Goal: Obtain resource: Download file/media

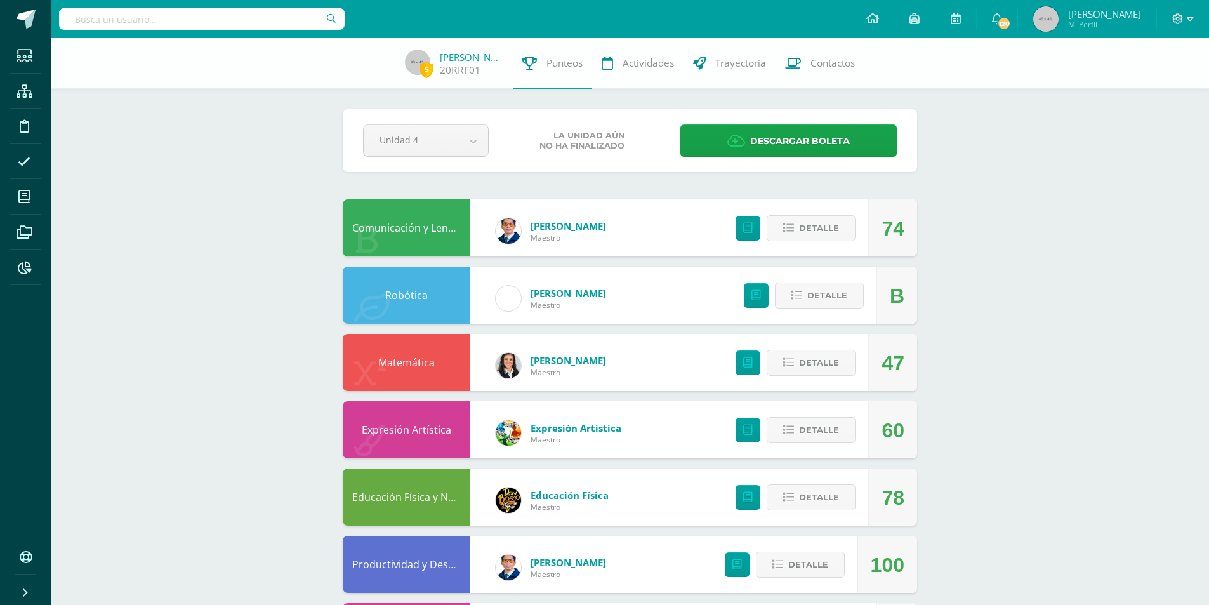
click at [221, 23] on input "text" at bounding box center [202, 19] width 286 height 22
click at [171, 25] on input "text" at bounding box center [202, 19] width 286 height 22
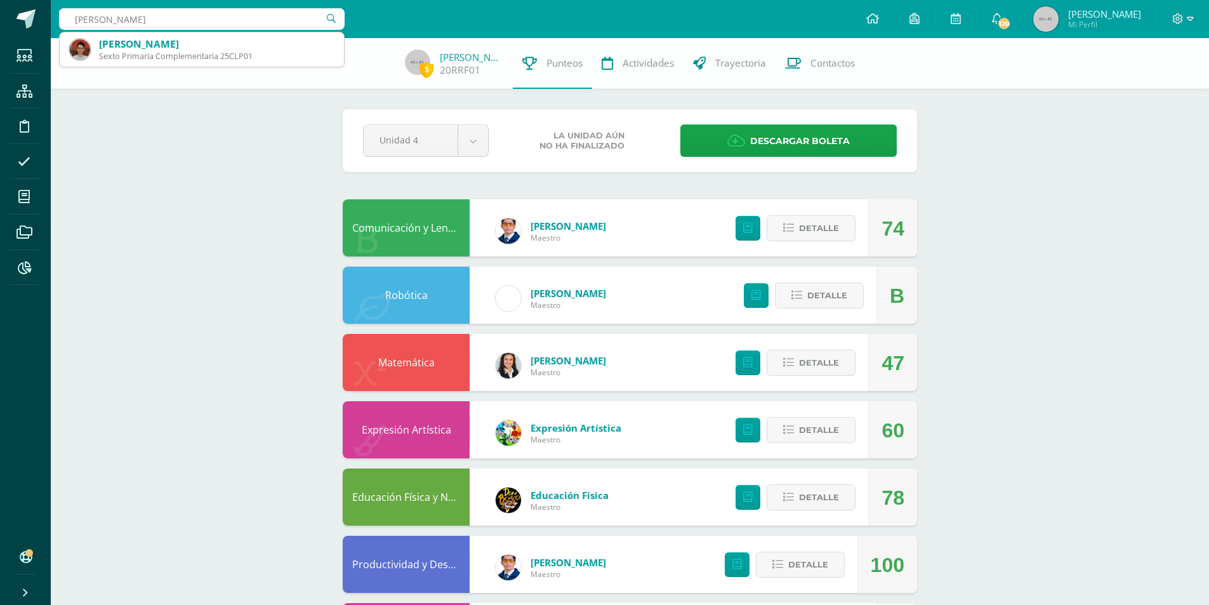
type input "Luis Pedro Cruz"
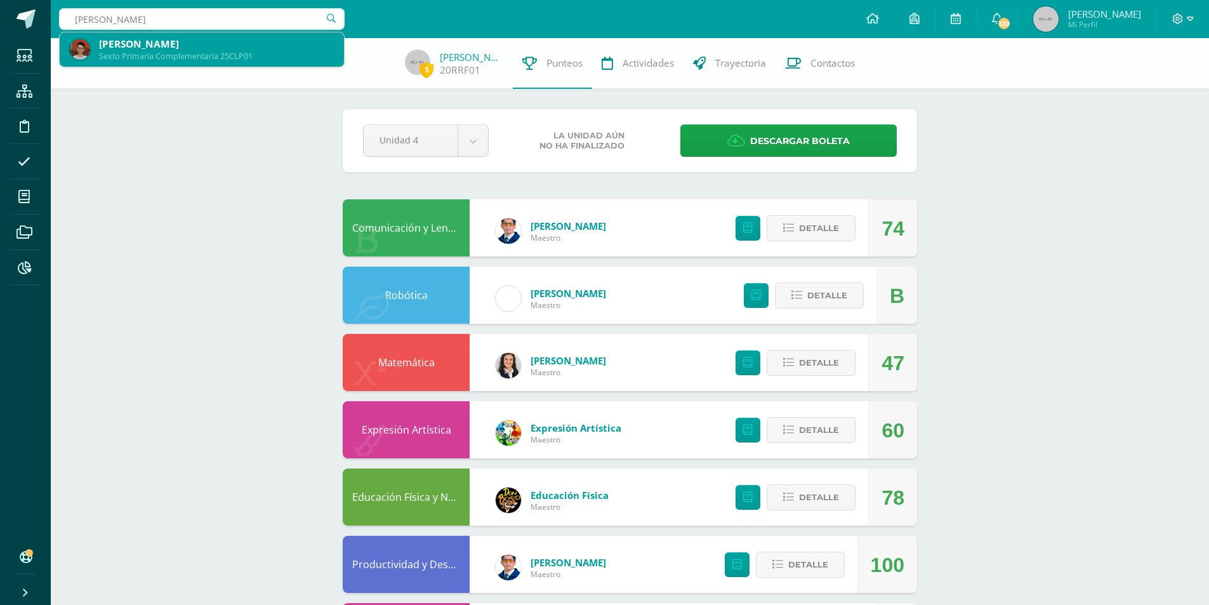
click at [187, 50] on div "Luis Pedro Cruz Barrios" at bounding box center [216, 43] width 235 height 13
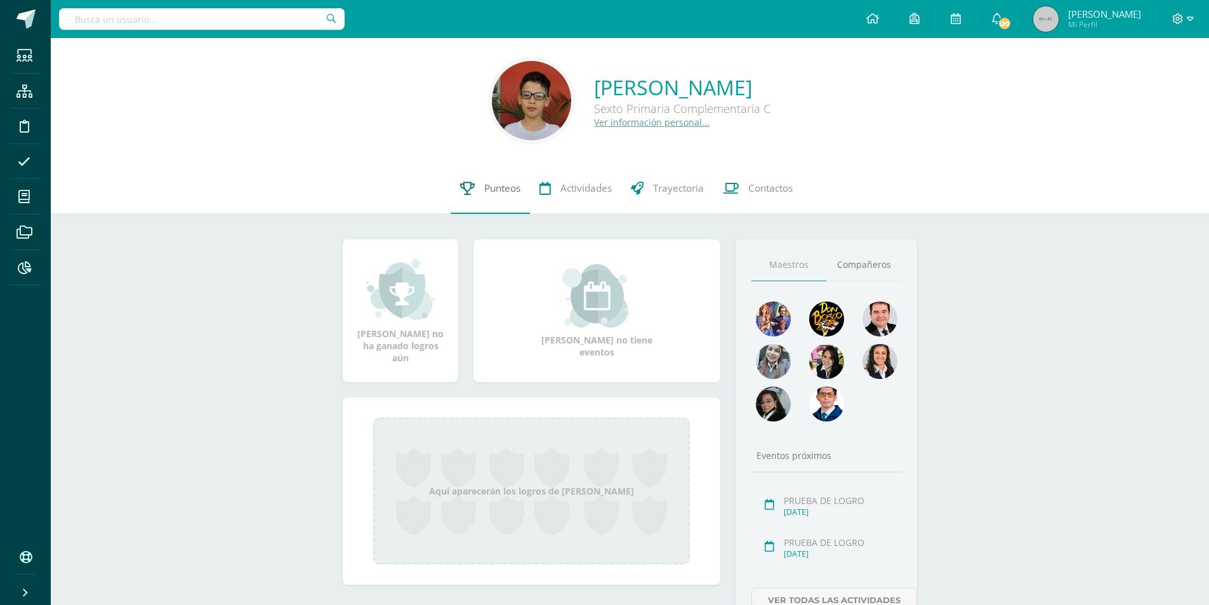
click at [507, 185] on span "Punteos" at bounding box center [502, 188] width 36 height 13
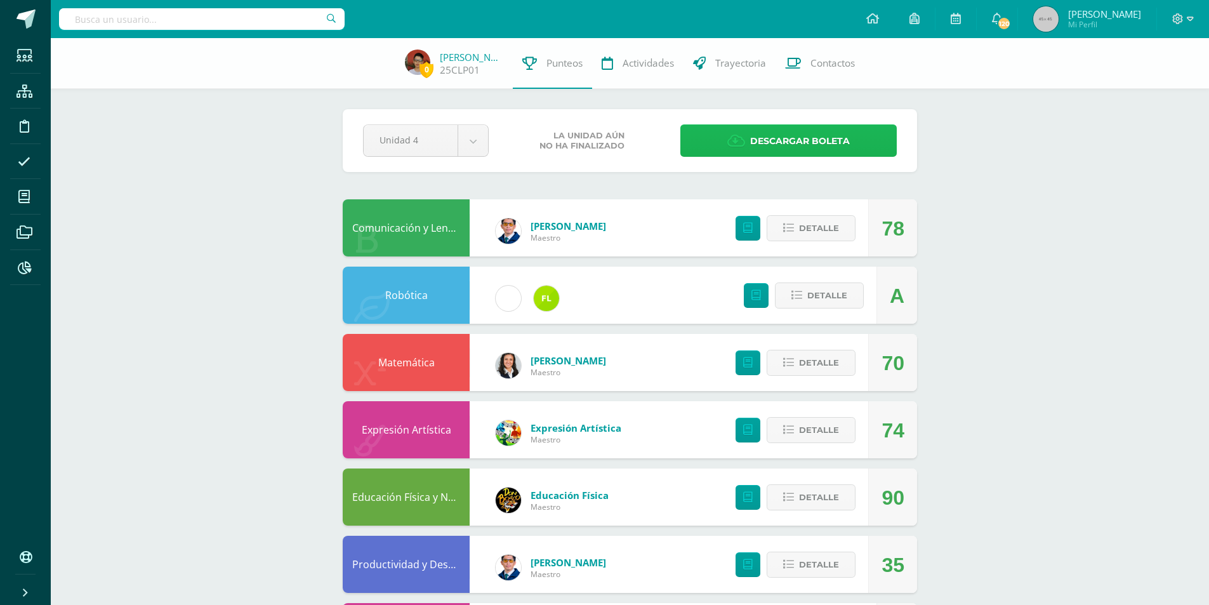
click at [701, 138] on link "Descargar boleta" at bounding box center [788, 140] width 216 height 32
click at [248, 22] on input "text" at bounding box center [202, 19] width 286 height 22
type input "Pierri"
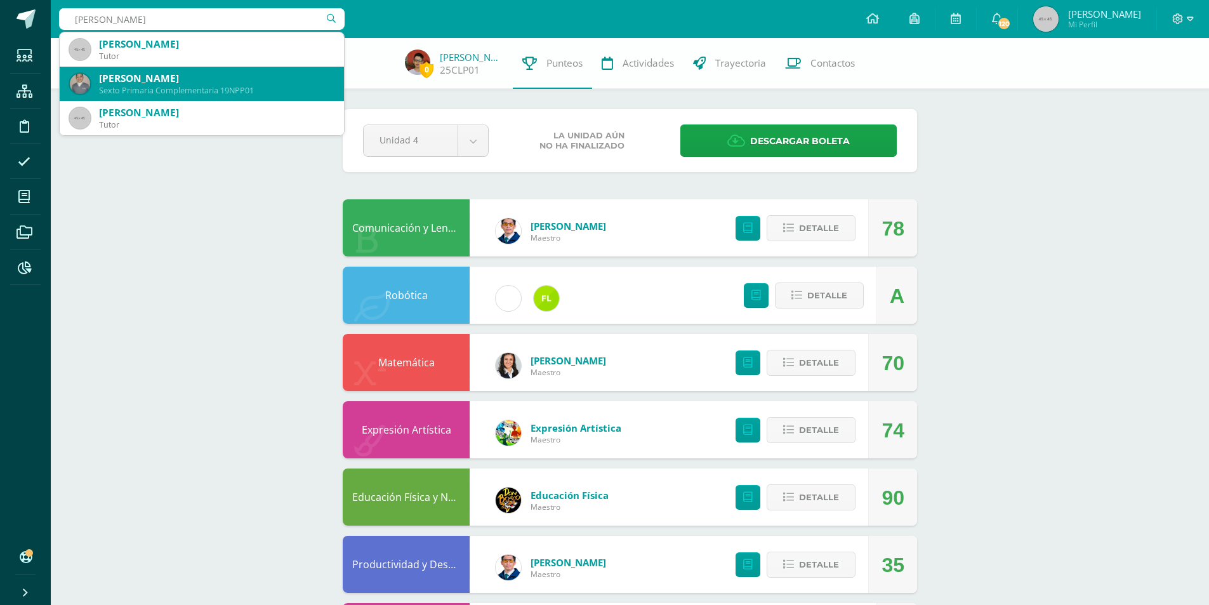
click at [227, 91] on div "Sexto Primaria Complementaria 19NPP01" at bounding box center [216, 90] width 235 height 11
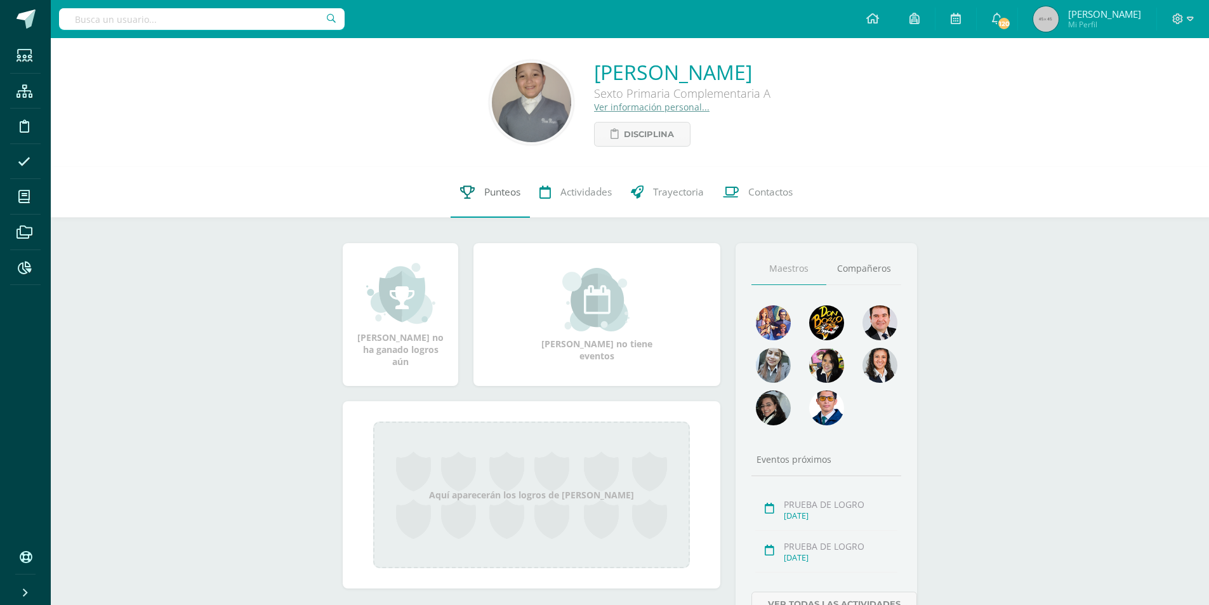
click at [496, 190] on span "Punteos" at bounding box center [502, 191] width 36 height 13
click at [510, 189] on span "Punteos" at bounding box center [502, 191] width 36 height 13
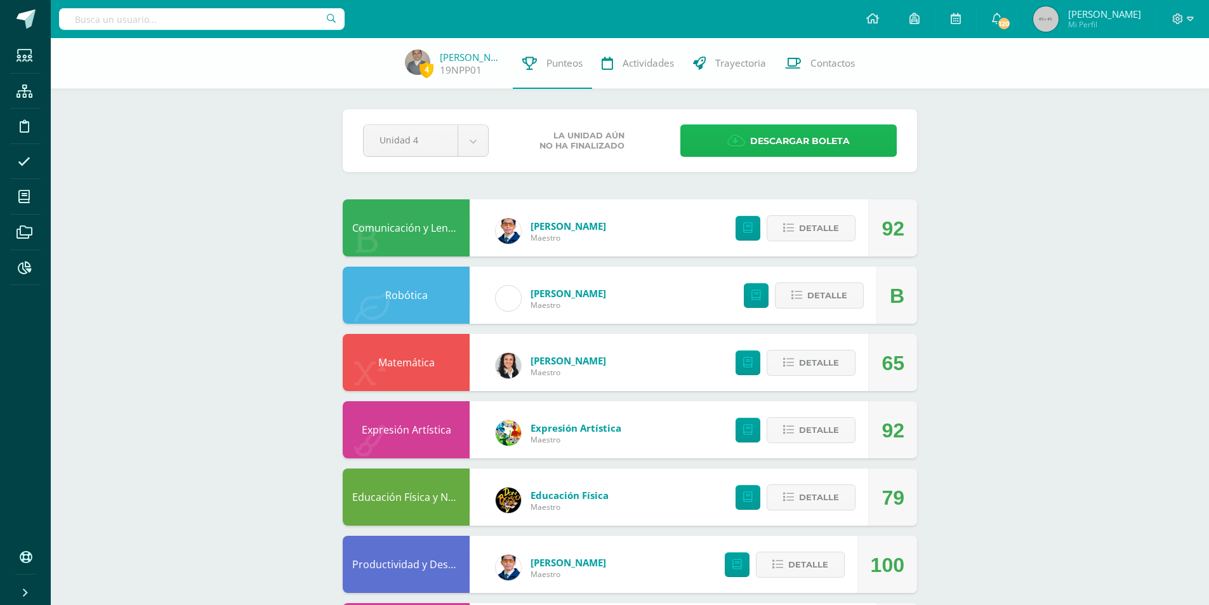
click at [758, 145] on span "Descargar boleta" at bounding box center [800, 141] width 100 height 31
click at [217, 21] on input "text" at bounding box center [202, 19] width 286 height 22
click at [166, 20] on input "Rossell" at bounding box center [202, 19] width 286 height 22
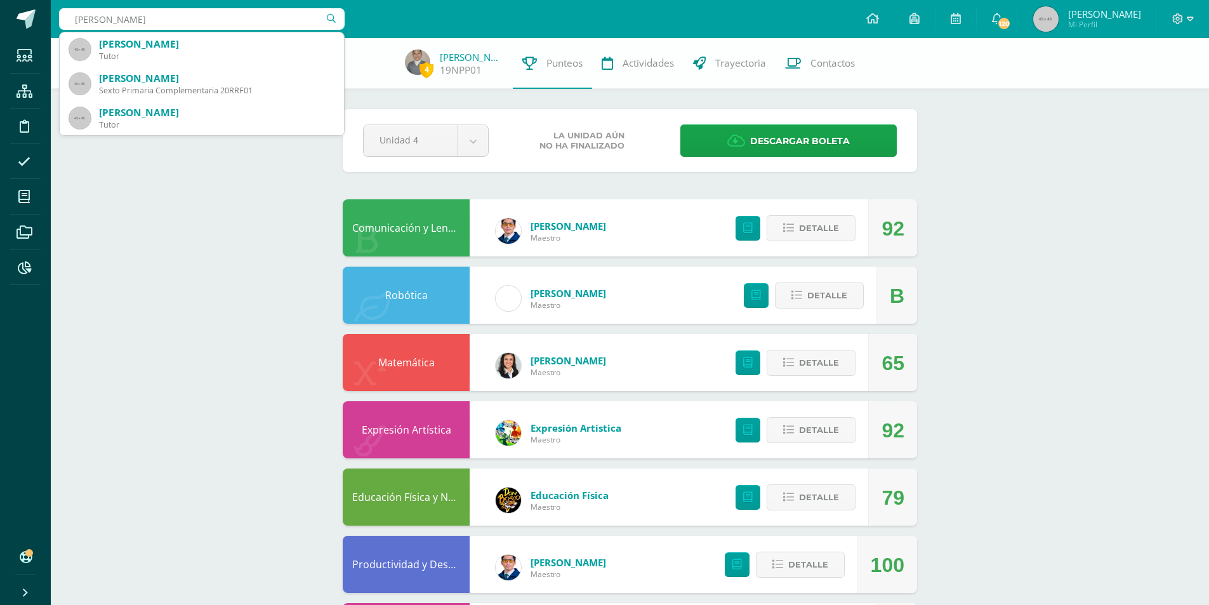
type input "Rossell"
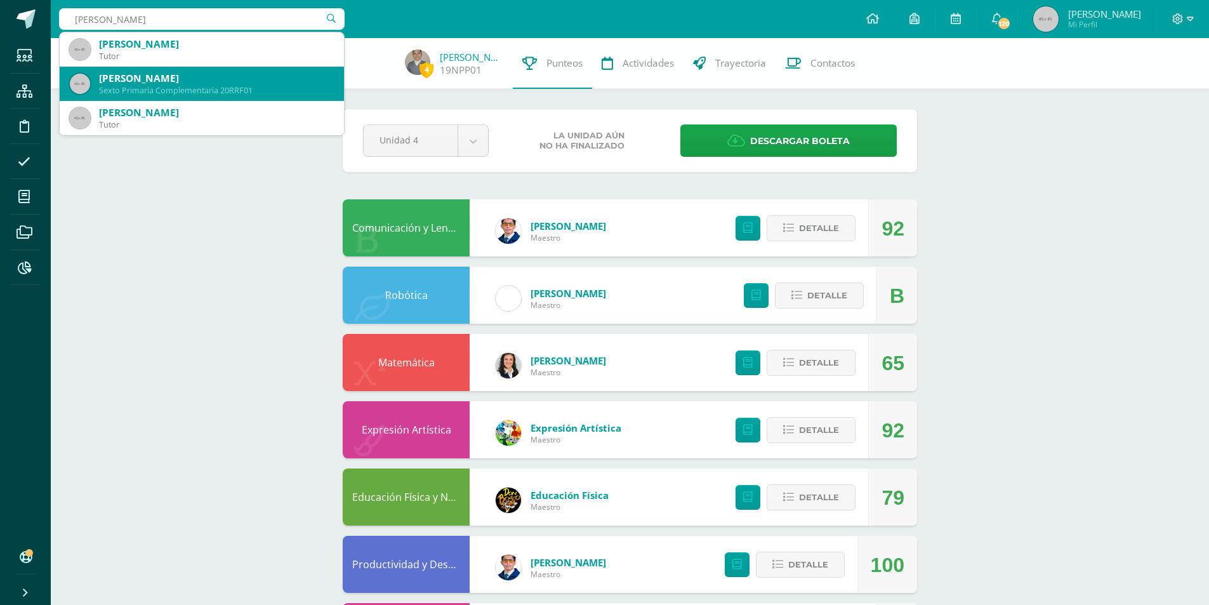
click at [239, 89] on div "Sexto Primaria Complementaria 20RRF01" at bounding box center [216, 90] width 235 height 11
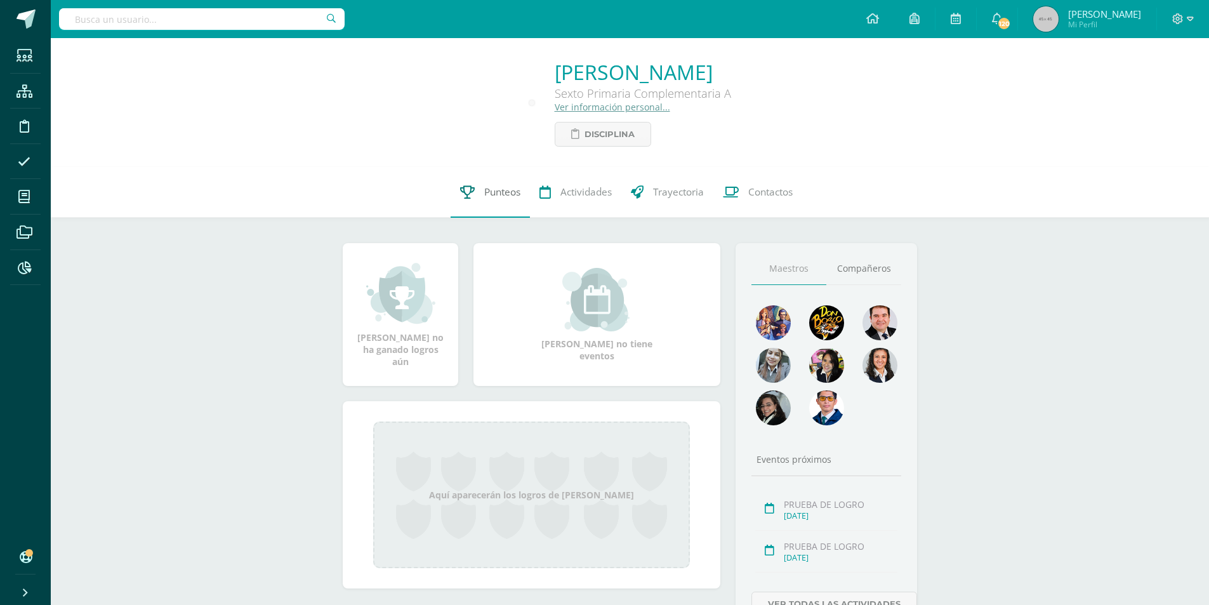
click at [503, 201] on link "Punteos" at bounding box center [490, 192] width 79 height 51
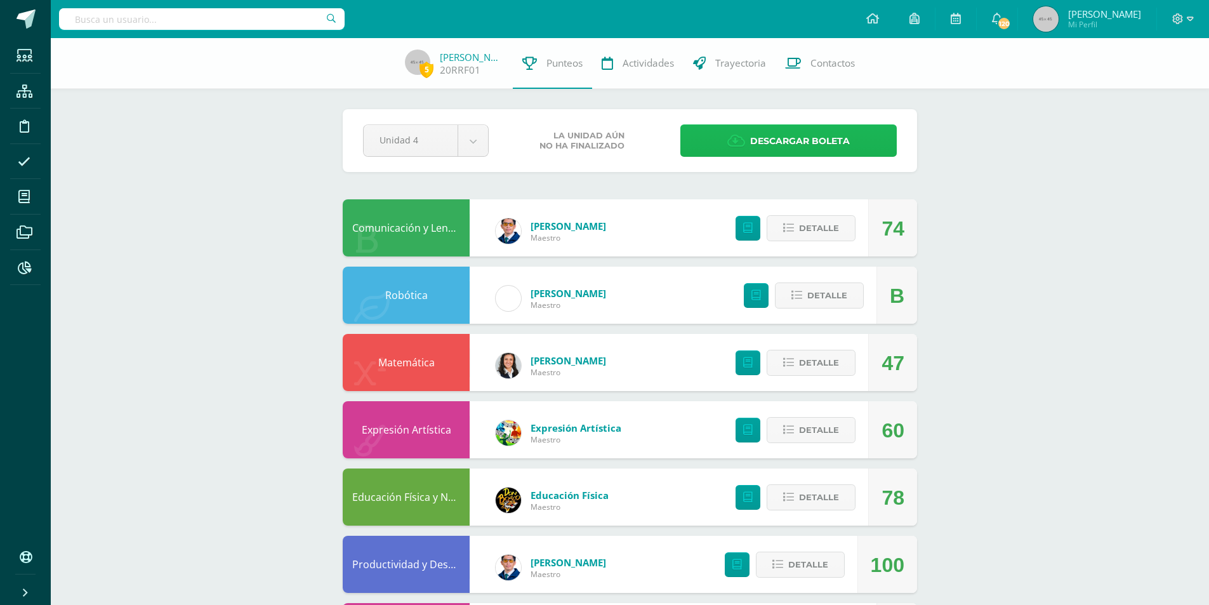
click at [833, 137] on span "Descargar boleta" at bounding box center [800, 141] width 100 height 31
